Goal: Transaction & Acquisition: Purchase product/service

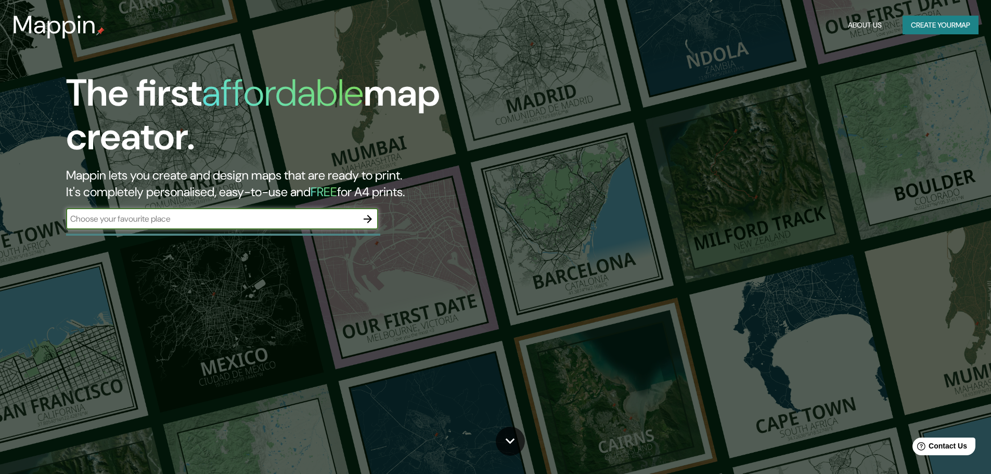
click at [918, 32] on button "Create your map" at bounding box center [941, 25] width 76 height 19
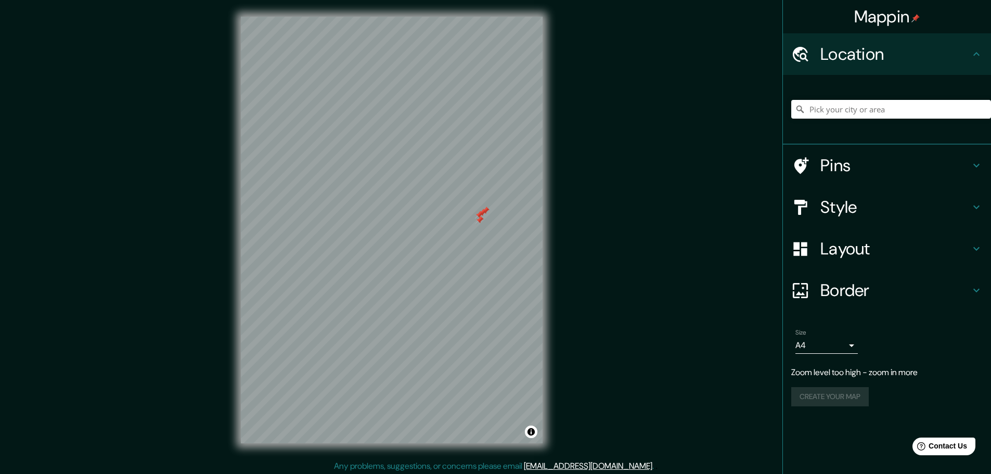
click at [809, 341] on body "Mappin Location Pins Style Layout Border Choose a border. Hint : you can make l…" at bounding box center [495, 237] width 991 height 474
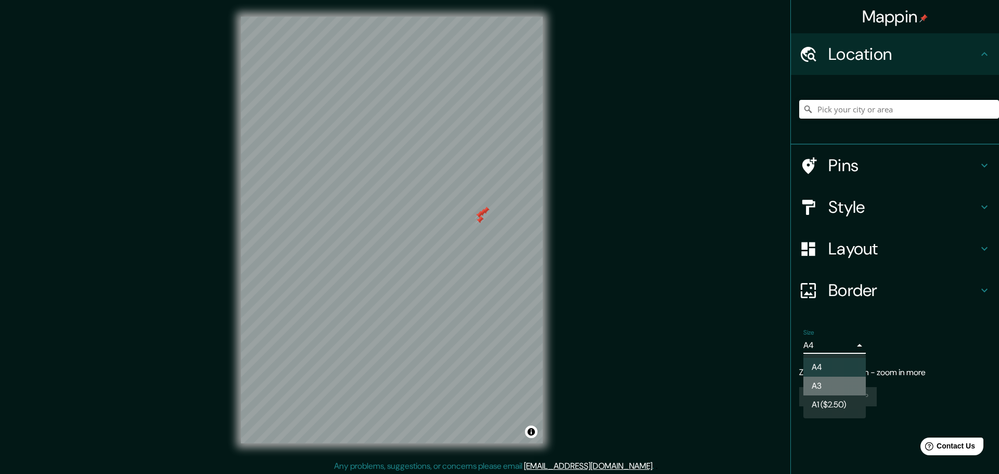
click at [842, 388] on li "A3" at bounding box center [835, 386] width 62 height 19
type input "a4"
